Goal: Task Accomplishment & Management: Use online tool/utility

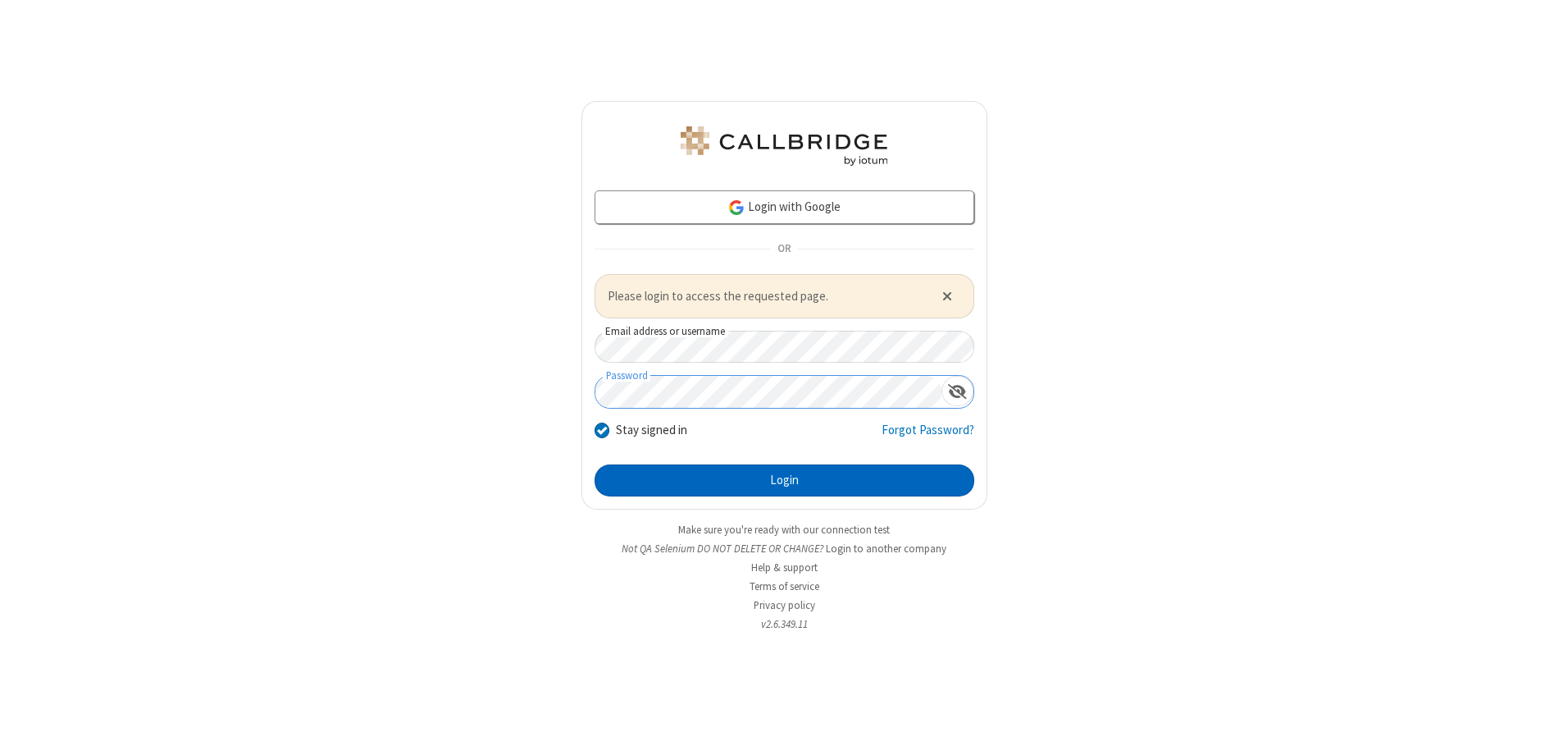
click at [784, 480] on button "Login" at bounding box center [784, 481] width 379 height 33
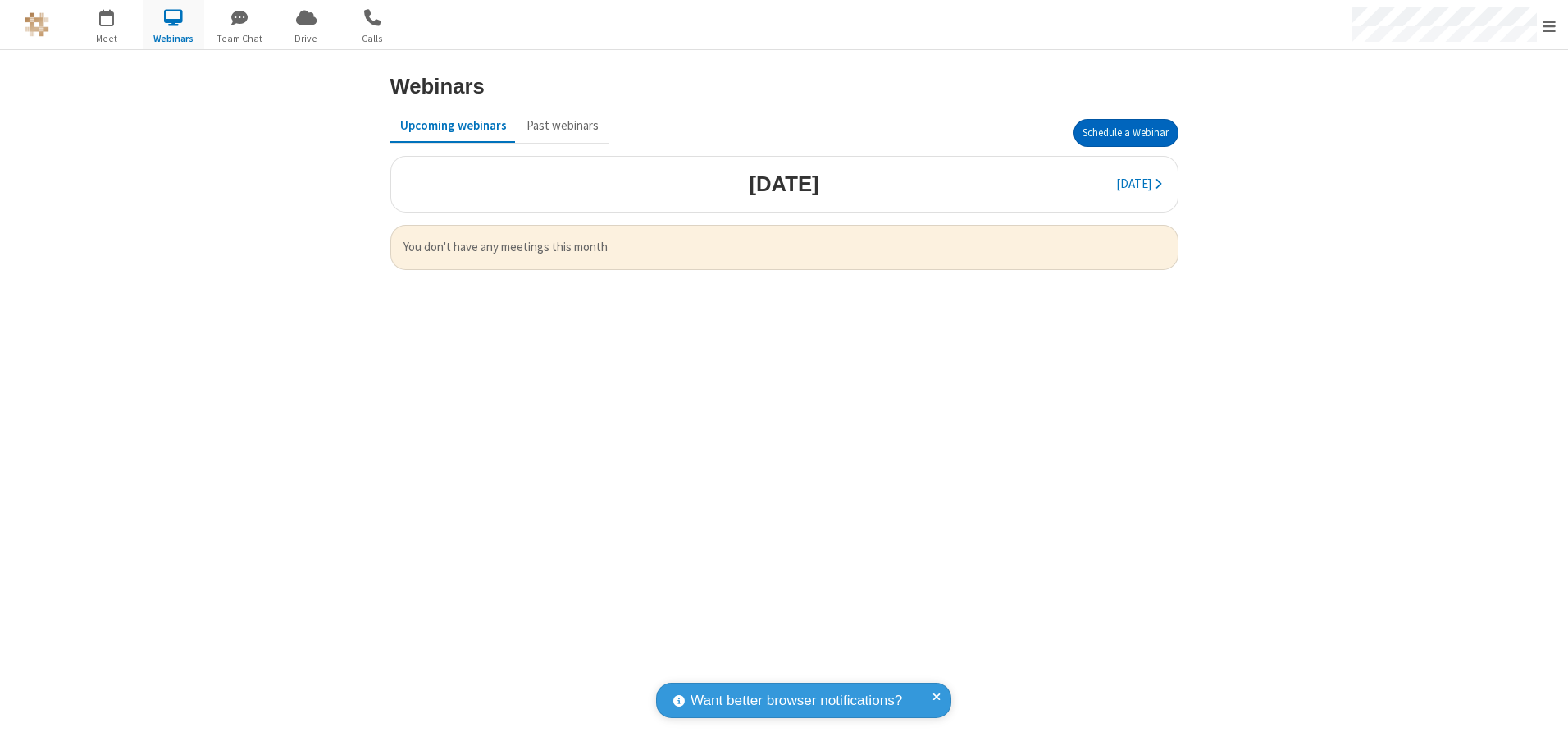
click at [1125, 133] on button "Schedule a Webinar" at bounding box center [1125, 133] width 105 height 27
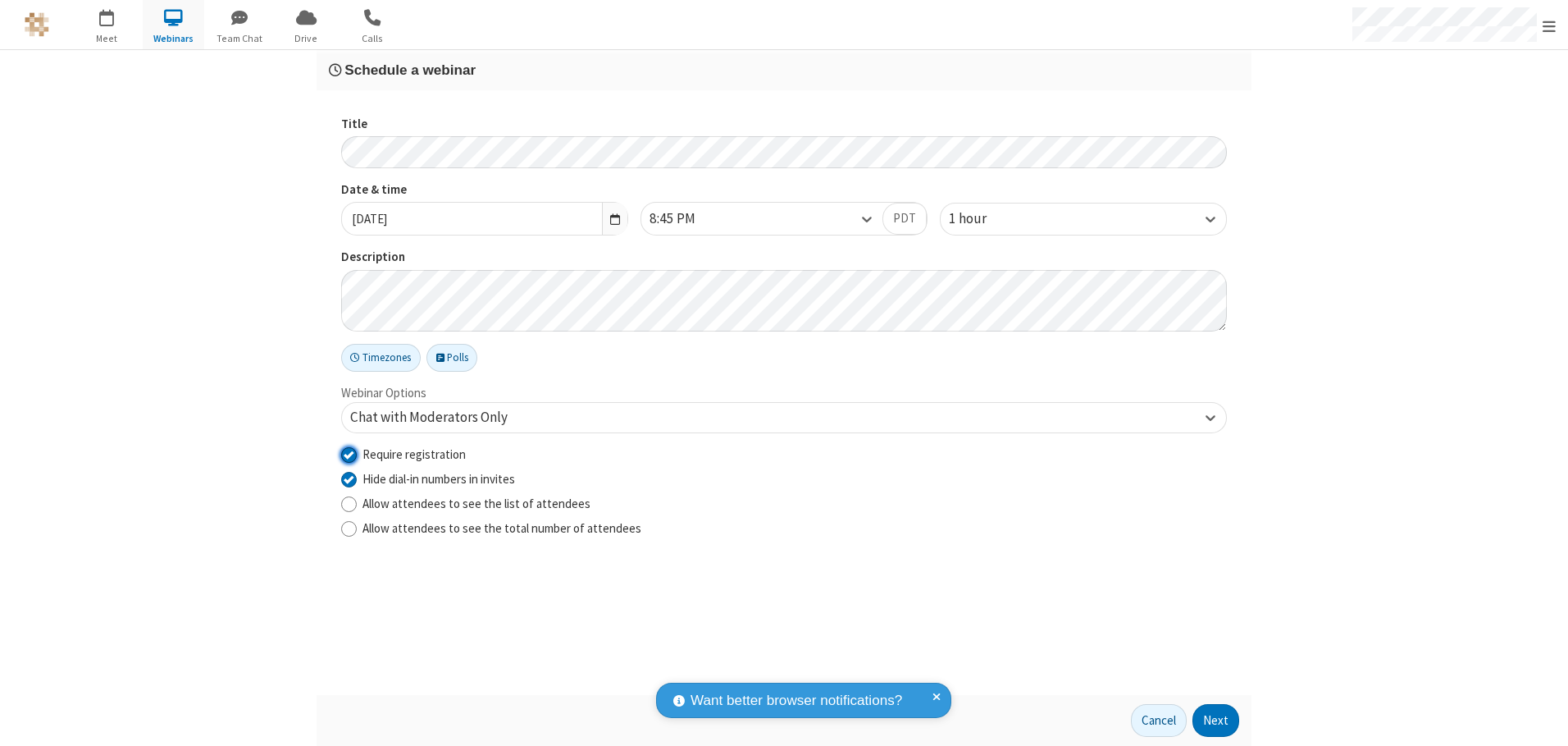
click at [348, 453] on input "Require registration" at bounding box center [349, 454] width 15 height 17
checkbox input "false"
click at [1216, 720] on button "Next" at bounding box center [1215, 720] width 46 height 33
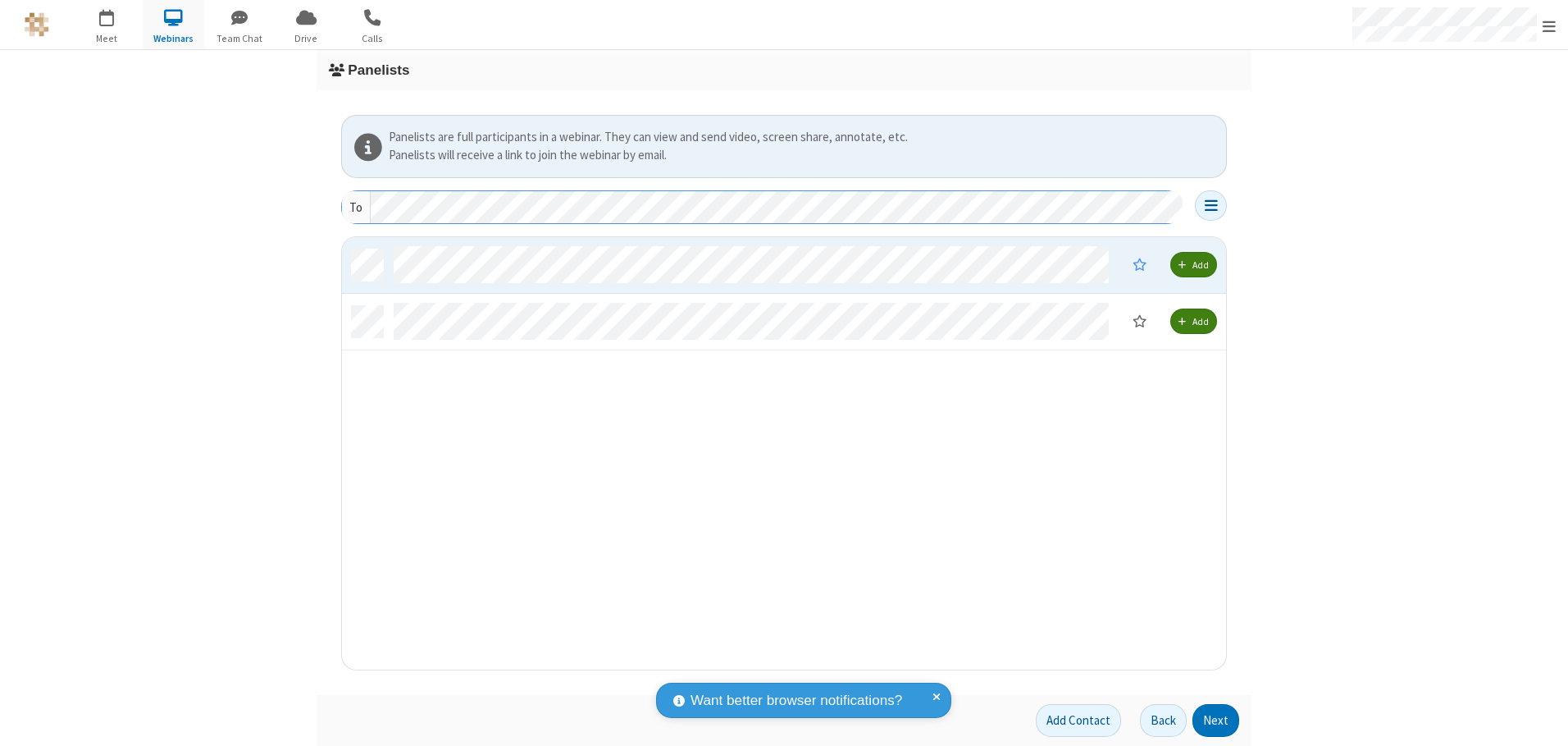
scroll to position [420, 872]
click at [1216, 720] on button "Next" at bounding box center [1215, 720] width 46 height 33
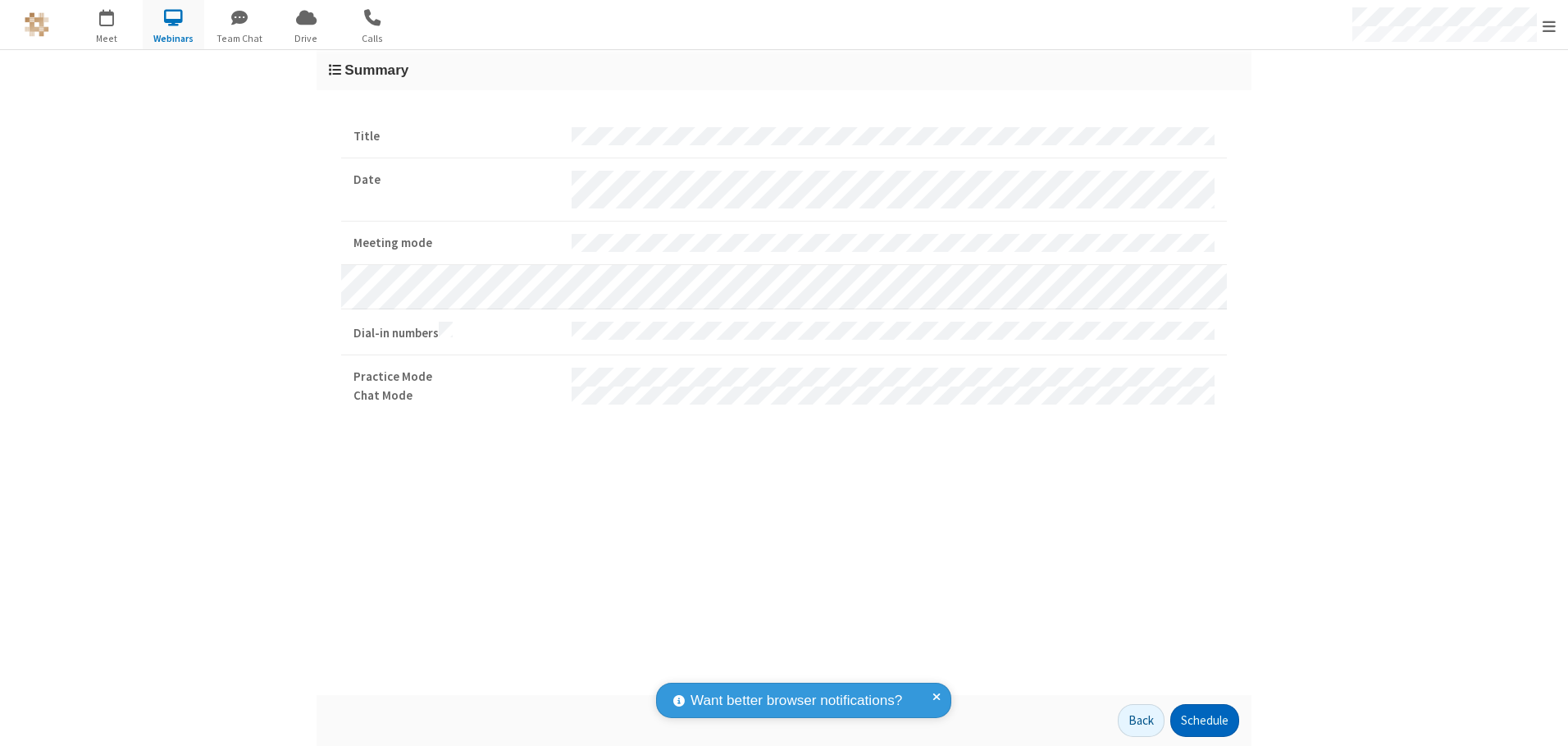
click at [1204, 720] on button "Schedule" at bounding box center [1205, 720] width 69 height 33
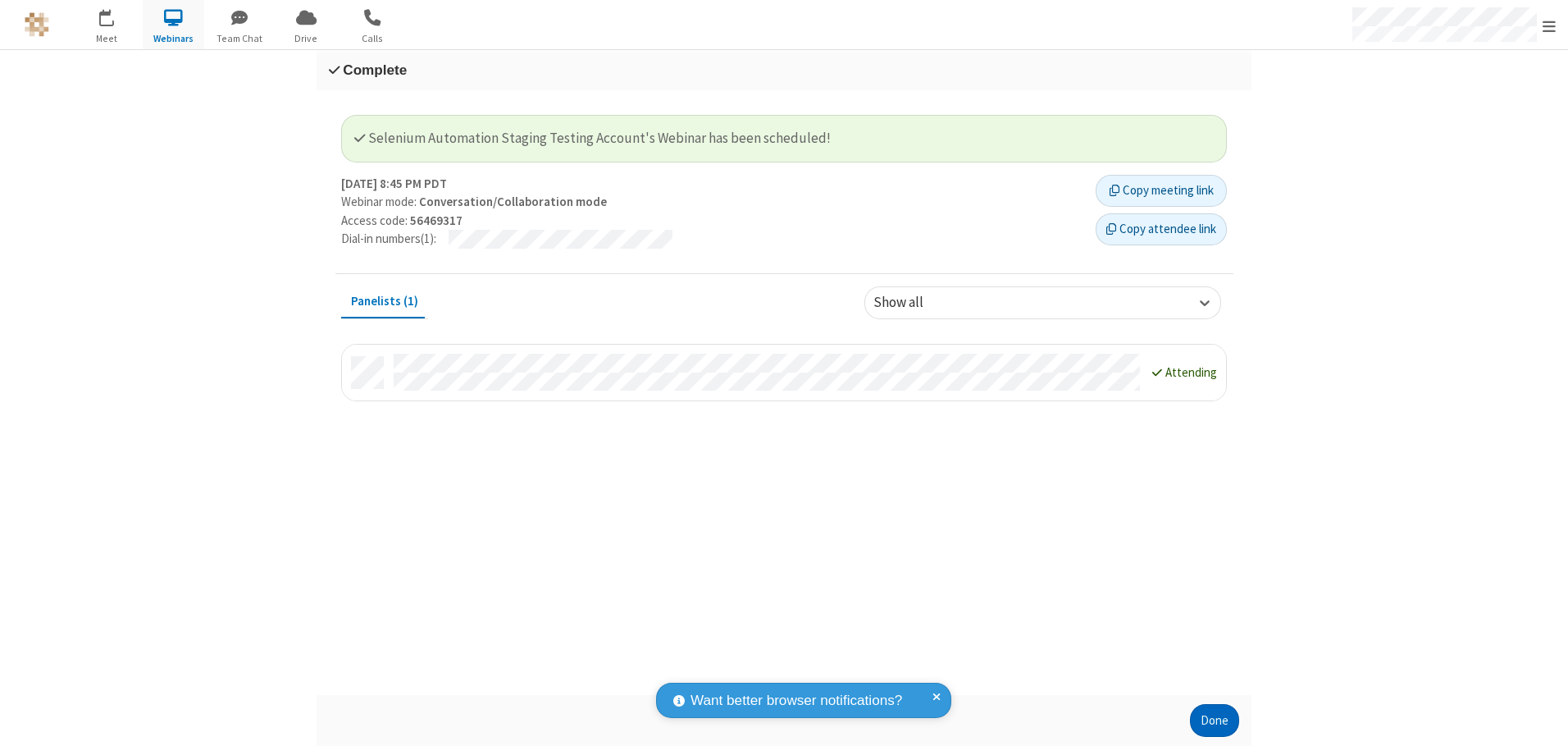
click at [1215, 720] on button "Done" at bounding box center [1215, 720] width 49 height 33
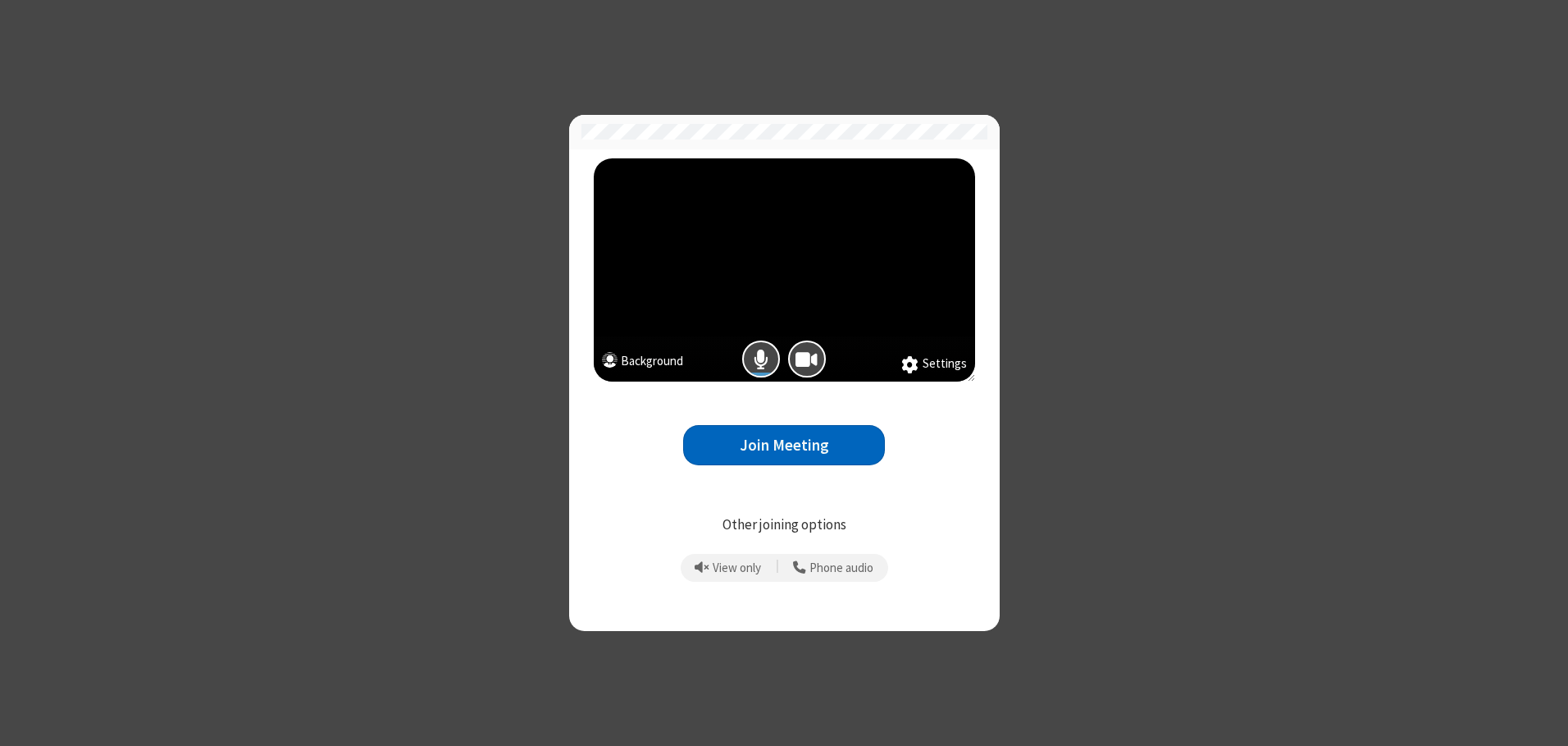
click at [784, 445] on button "Join Meeting" at bounding box center [784, 445] width 202 height 40
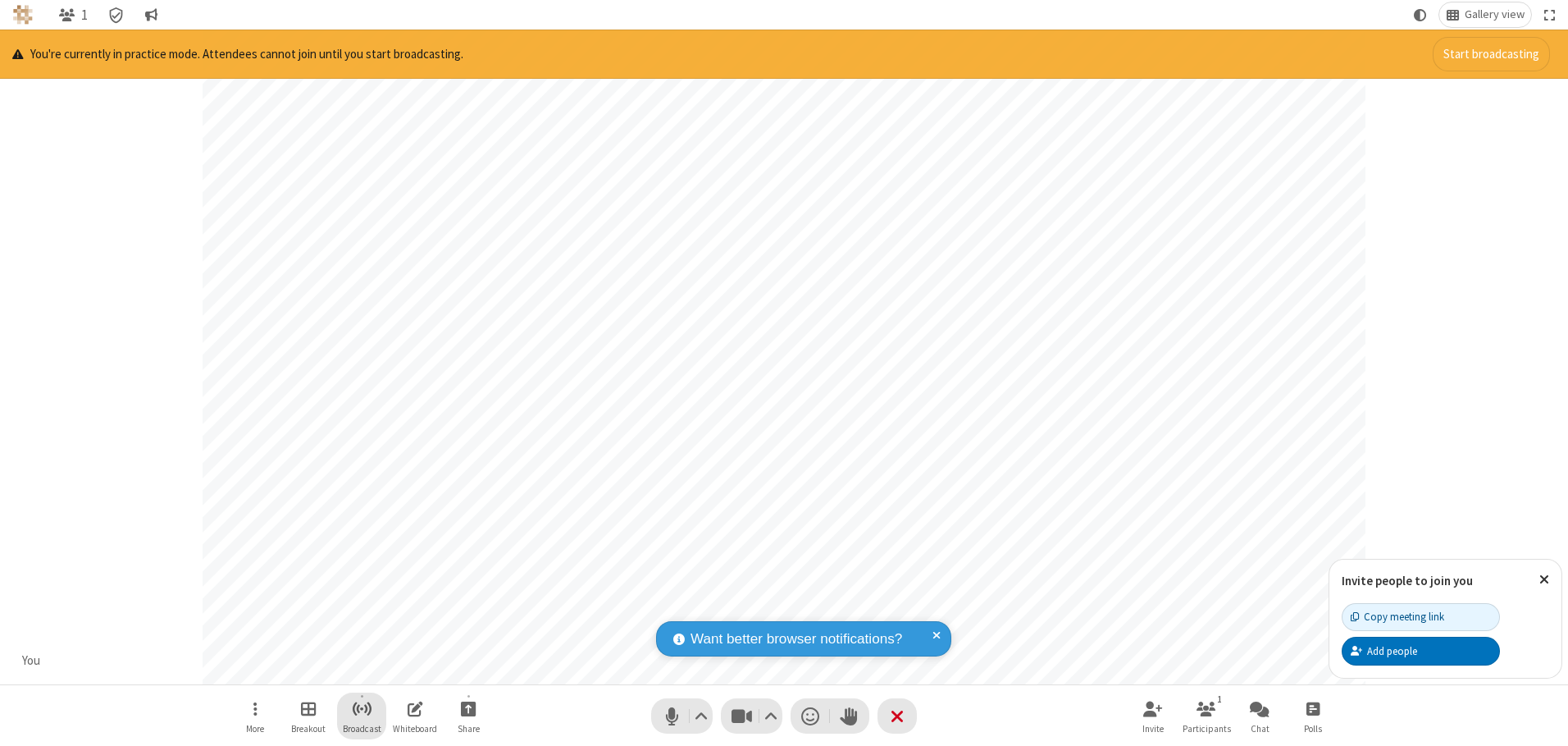
click at [361, 708] on span "Start broadcast" at bounding box center [362, 709] width 21 height 21
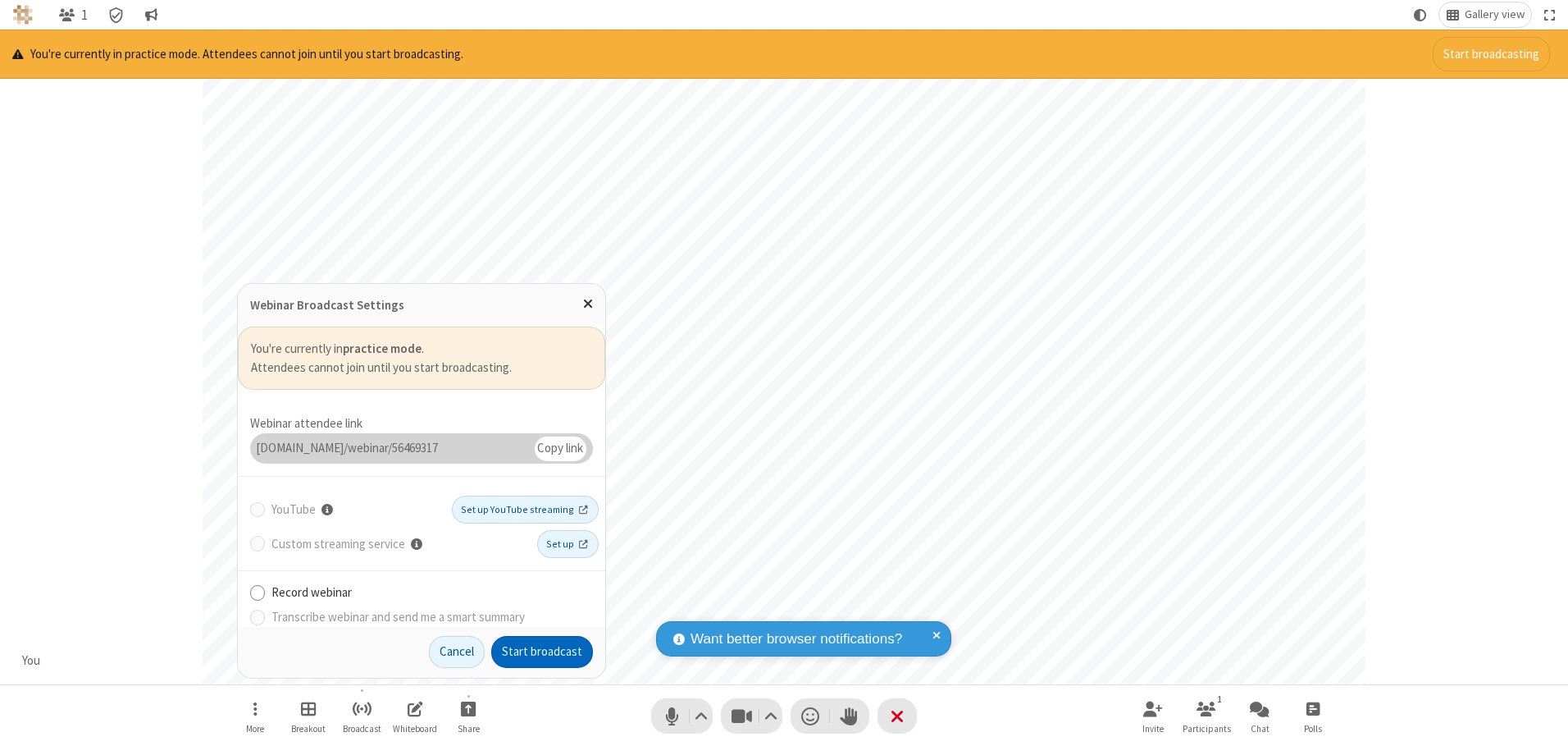
click at [542, 651] on button "Start broadcast" at bounding box center [541, 652] width 101 height 33
